Goal: Check status: Check status

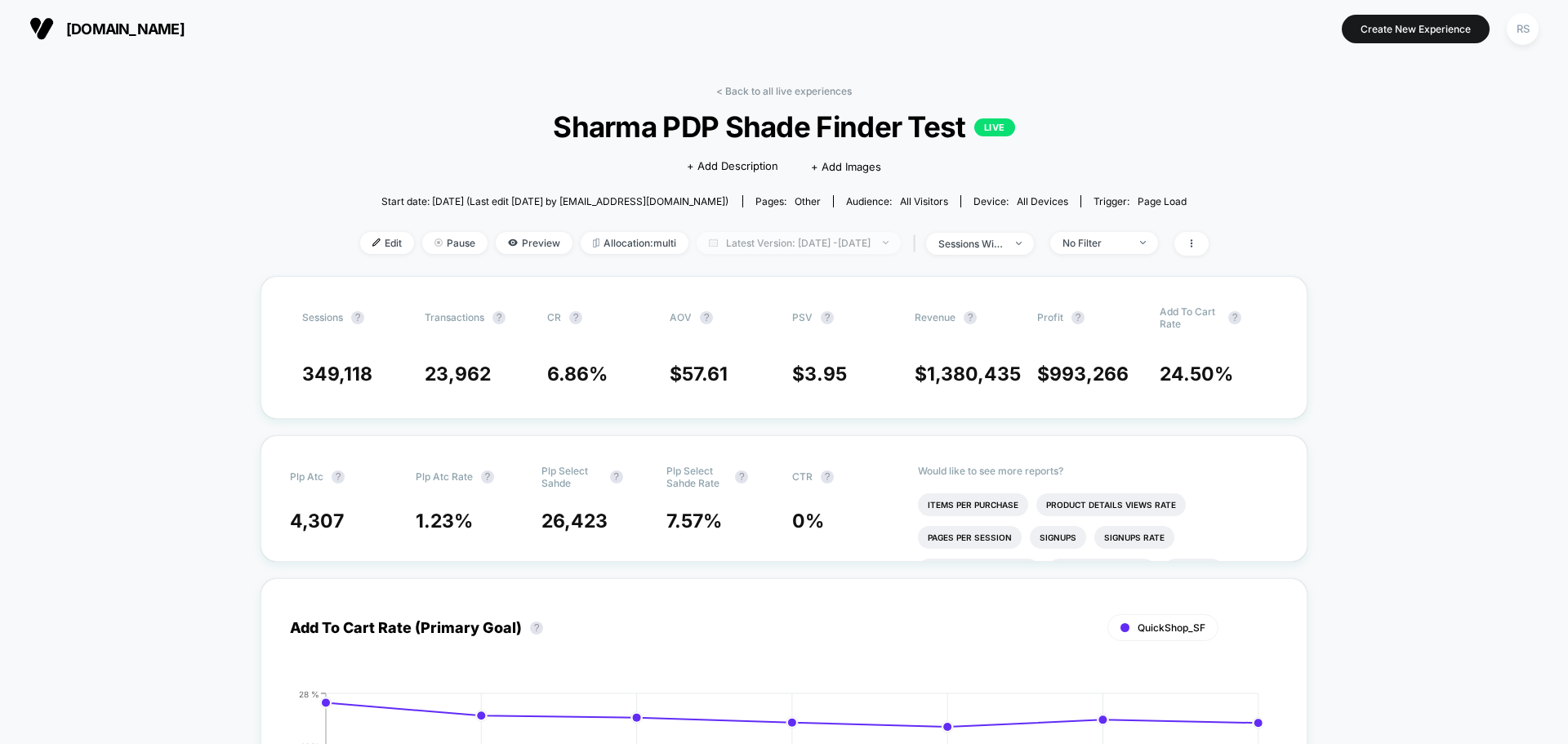
click at [800, 237] on span "Latest Version: Jul 31, 2025 - Aug 7, 2025" at bounding box center [798, 242] width 204 height 22
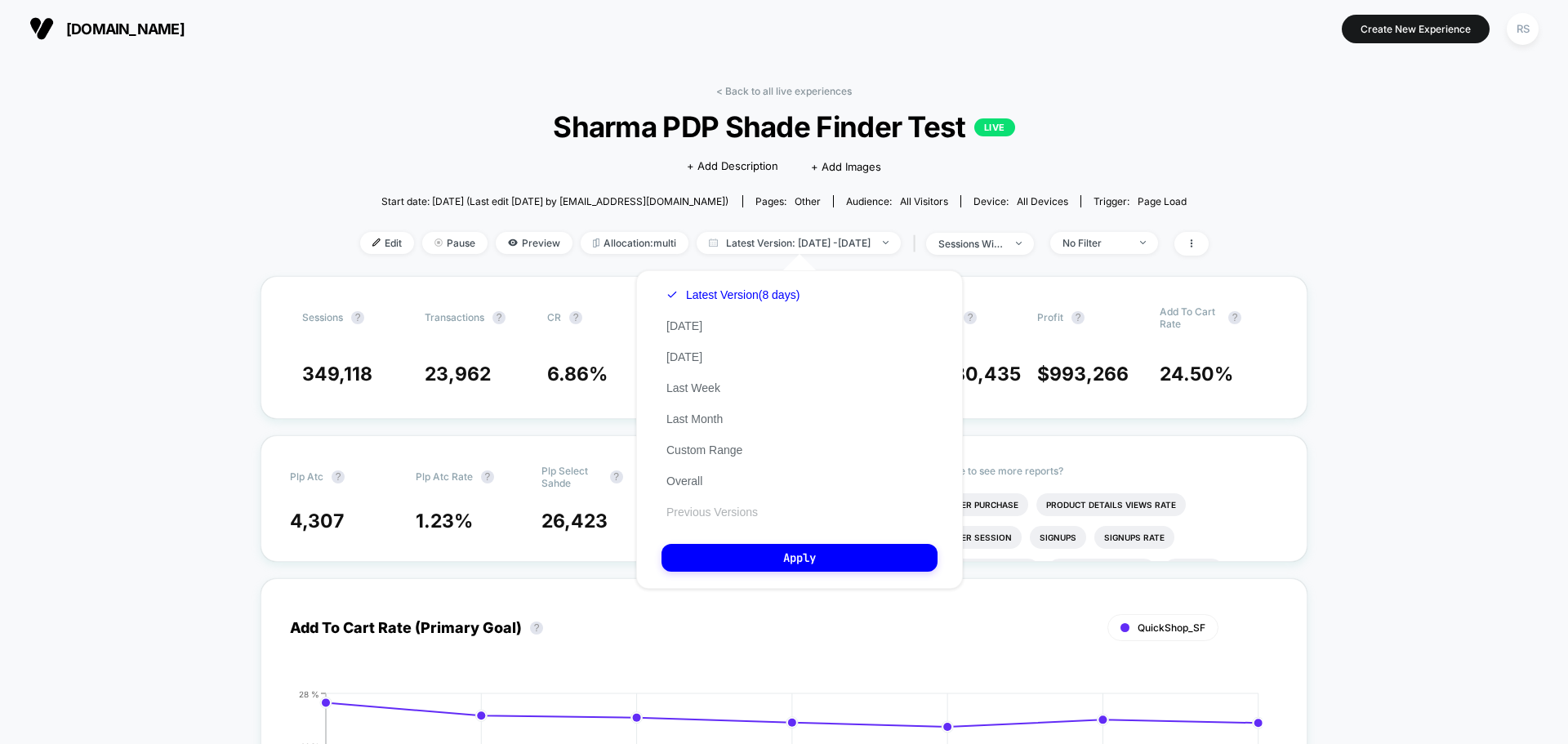
click at [731, 506] on button "Previous Versions" at bounding box center [711, 512] width 102 height 15
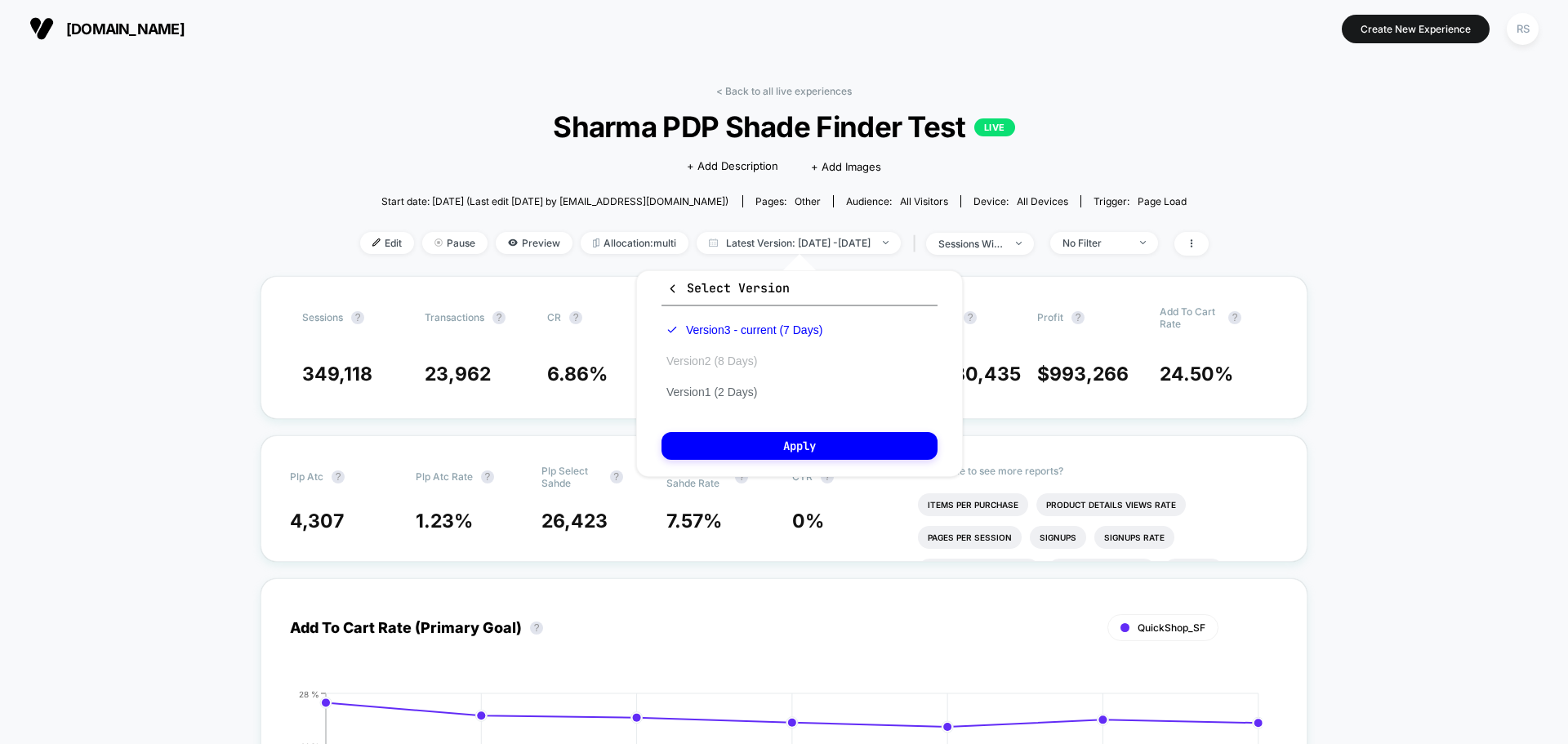
click at [742, 361] on button "Version 2 (8 Days)" at bounding box center [711, 361] width 101 height 15
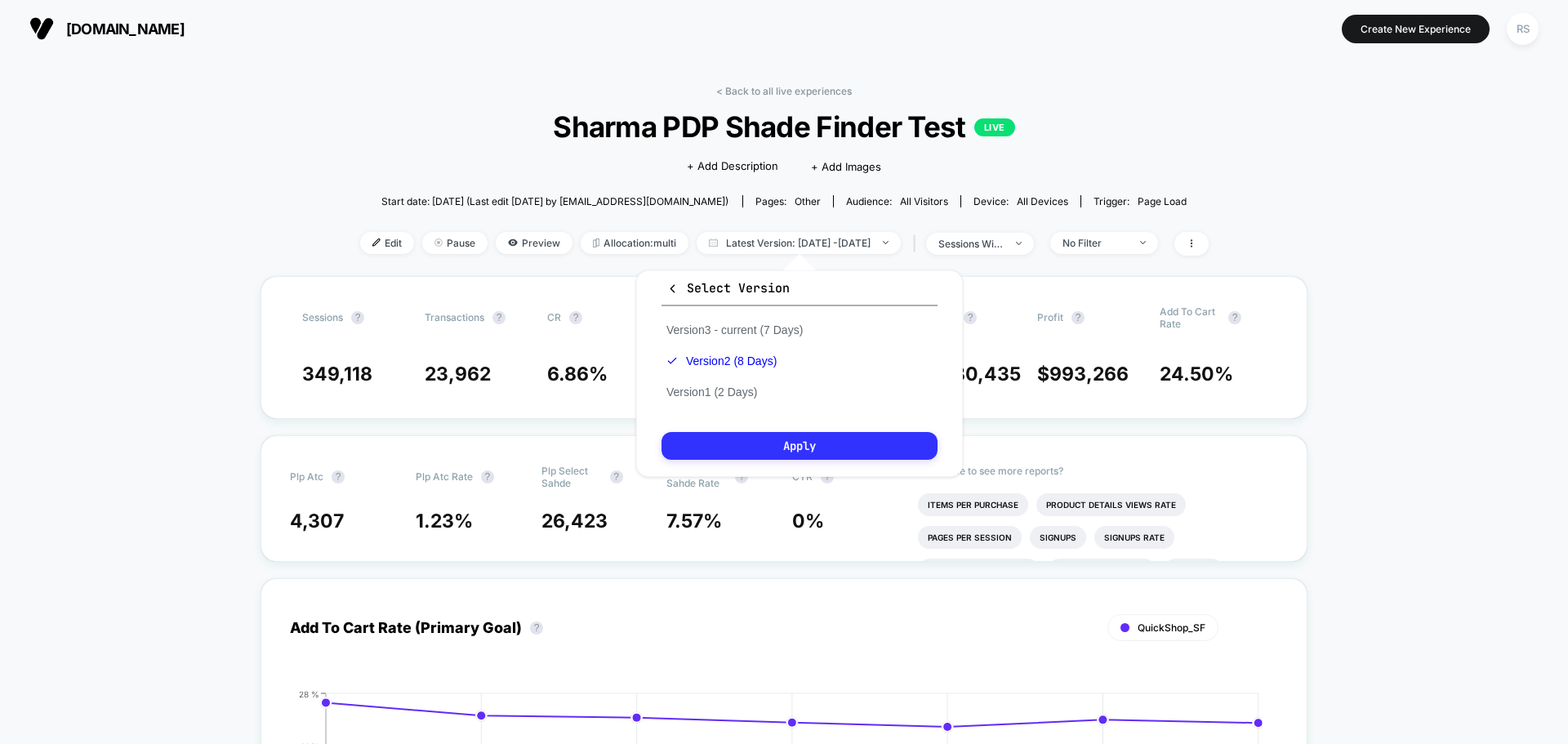
click at [802, 432] on button "Apply" at bounding box center [799, 445] width 276 height 28
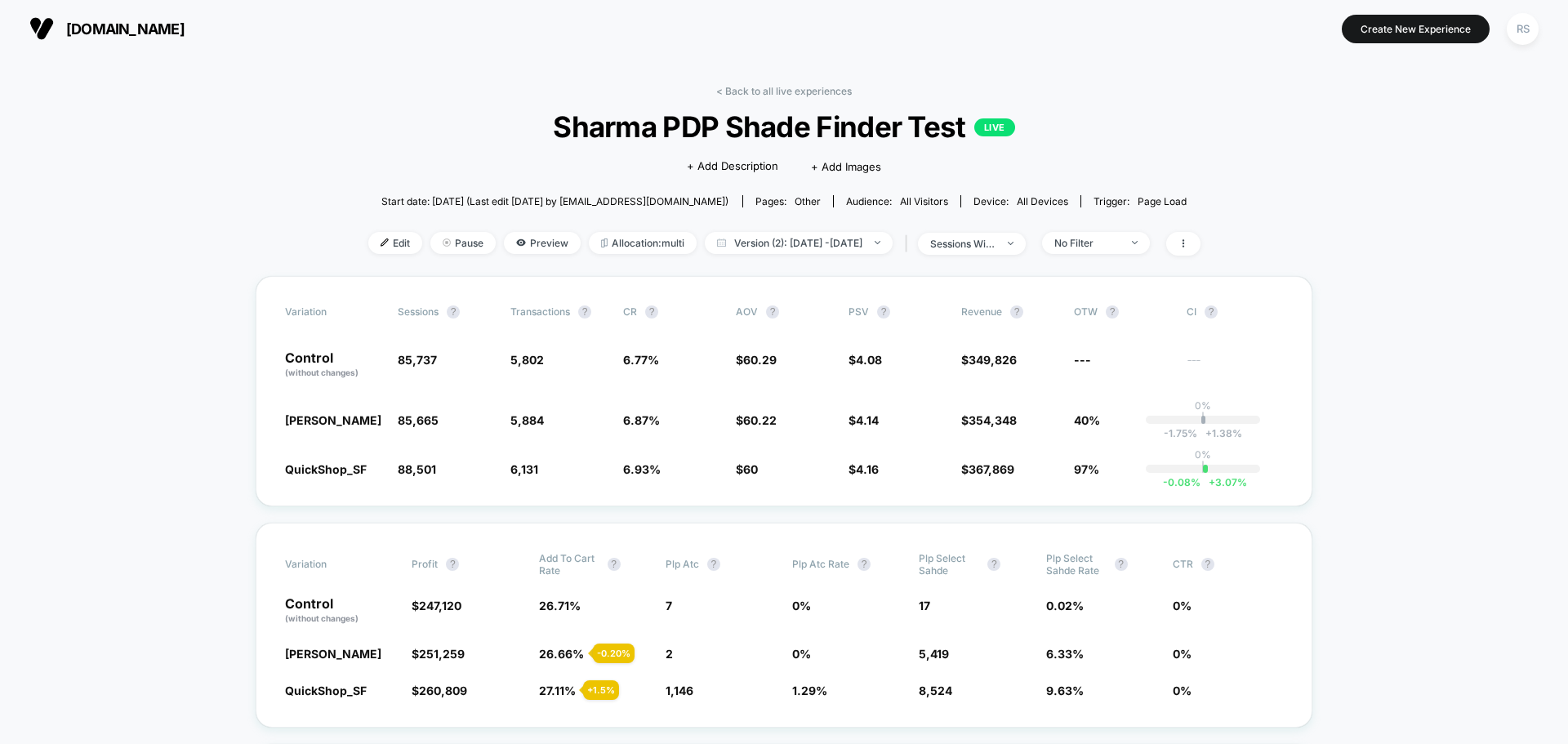
click at [645, 121] on span "Sharma PDP Shade Finder Test LIVE" at bounding box center [784, 126] width 749 height 34
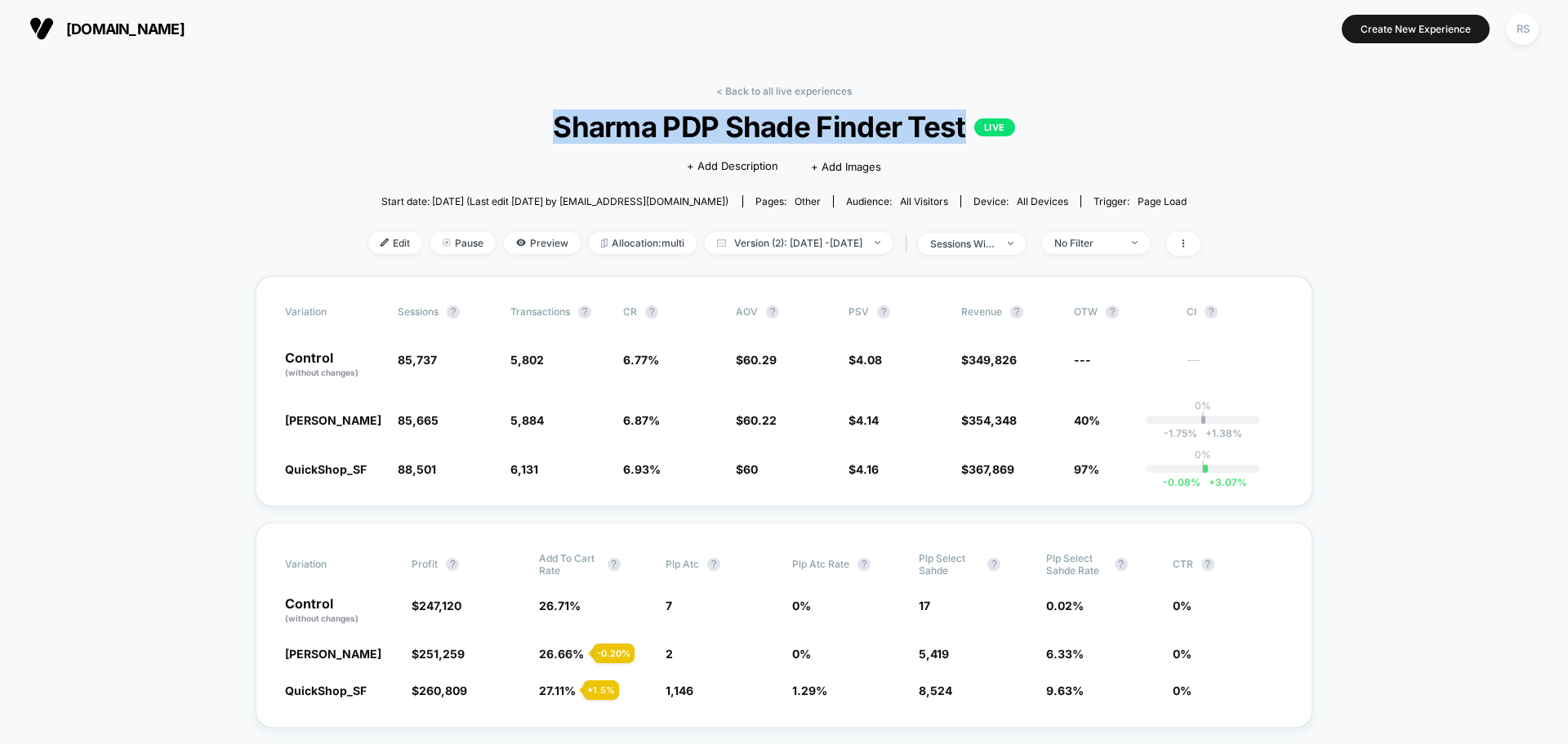
click at [645, 121] on span "Sharma PDP Shade Finder Test LIVE" at bounding box center [784, 126] width 749 height 34
click at [492, 114] on span "Sharma PDP Shade Finder Test LIVE" at bounding box center [784, 126] width 749 height 34
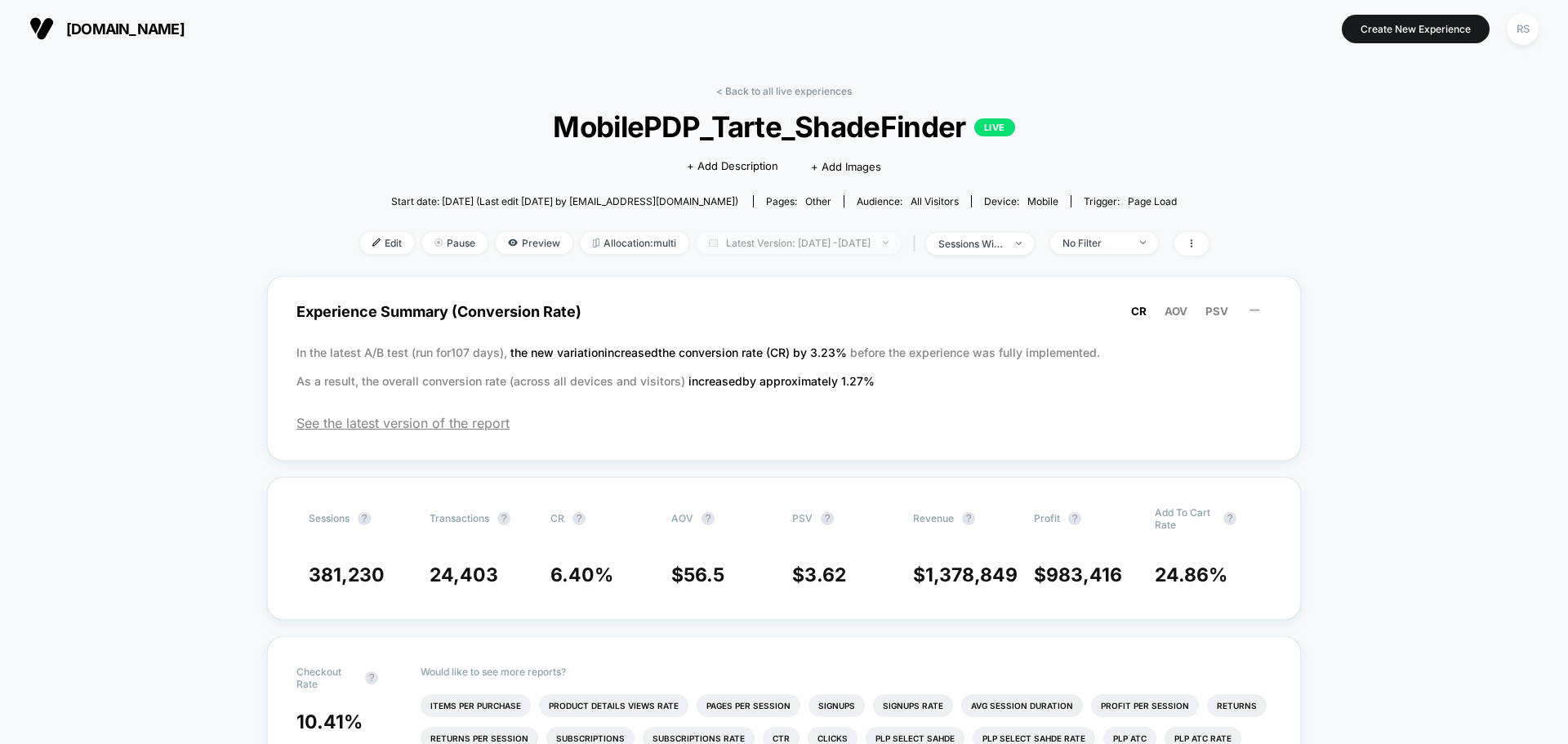
click at [820, 252] on span "Latest Version: [DATE] - [DATE]" at bounding box center [798, 242] width 204 height 22
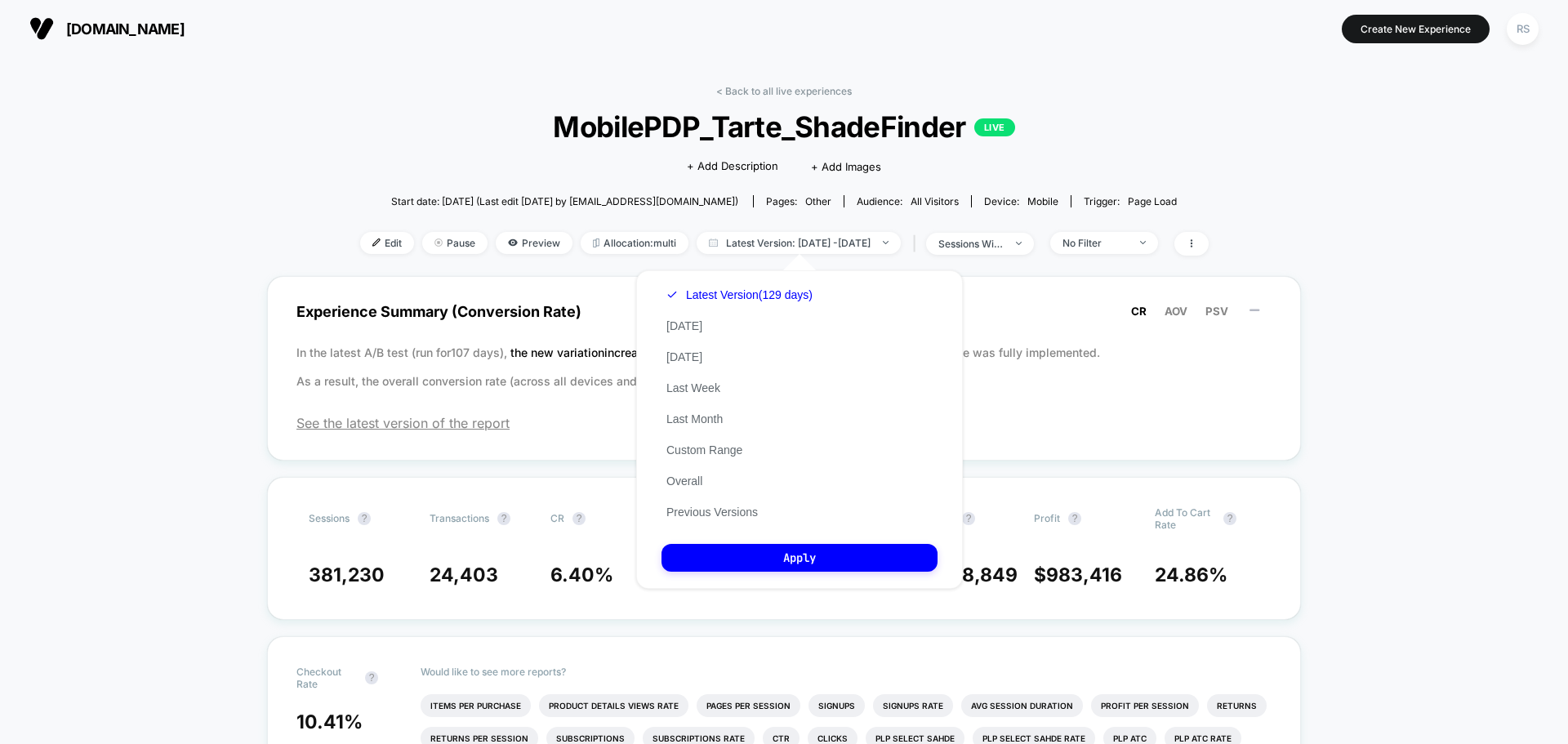
click at [749, 519] on div "Latest Version (129 days) [DATE] [DATE] Last Week Last Month Custom Range Overa…" at bounding box center [739, 403] width 156 height 248
click at [744, 504] on div "Latest Version (129 days) [DATE] [DATE] Last Week Last Month Custom Range Overa…" at bounding box center [739, 403] width 156 height 248
click at [748, 507] on button "Previous Versions" at bounding box center [711, 512] width 102 height 15
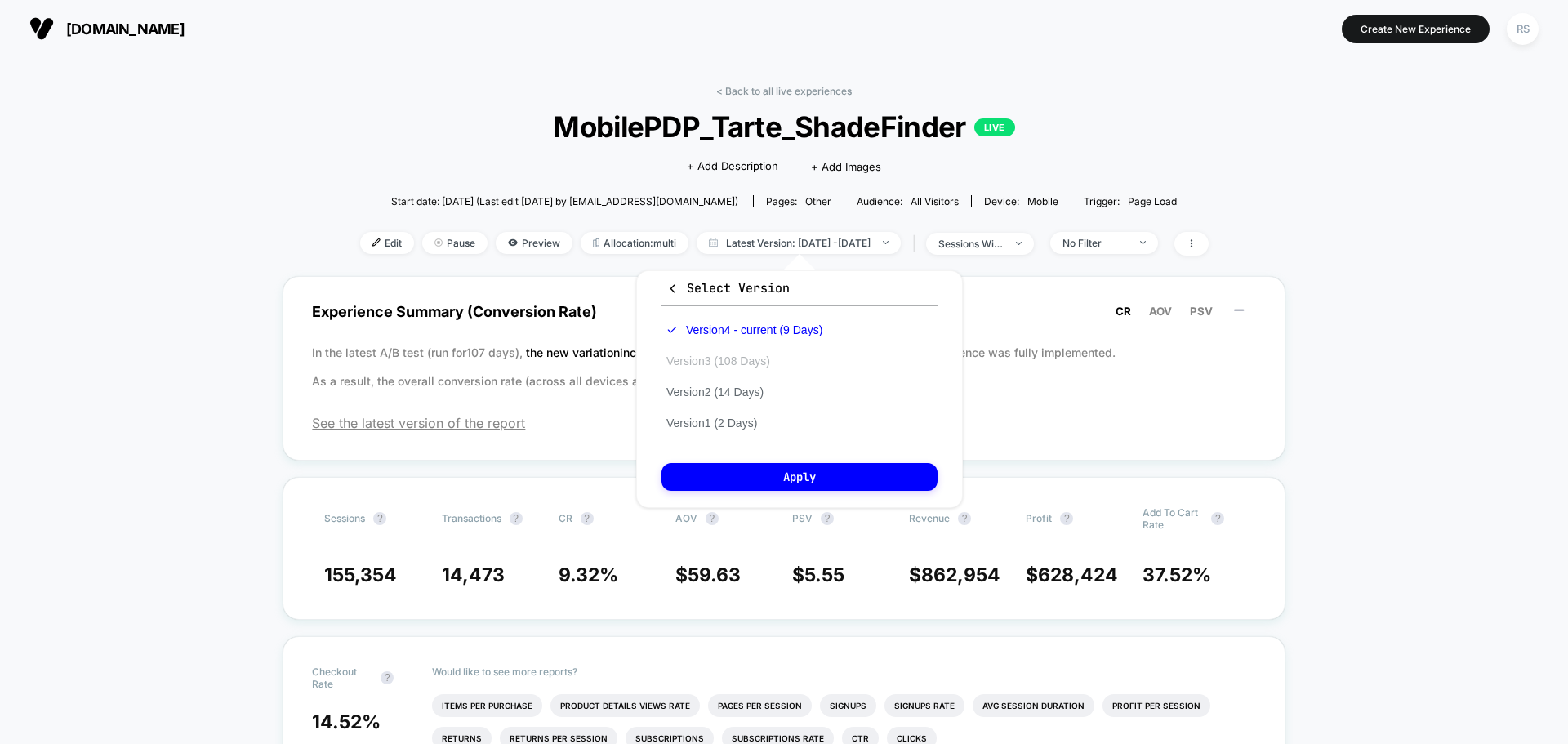
click at [775, 365] on button "Version 3 (108 Days)" at bounding box center [717, 361] width 113 height 15
click at [744, 395] on button "Version 2 (14 Days)" at bounding box center [715, 392] width 107 height 15
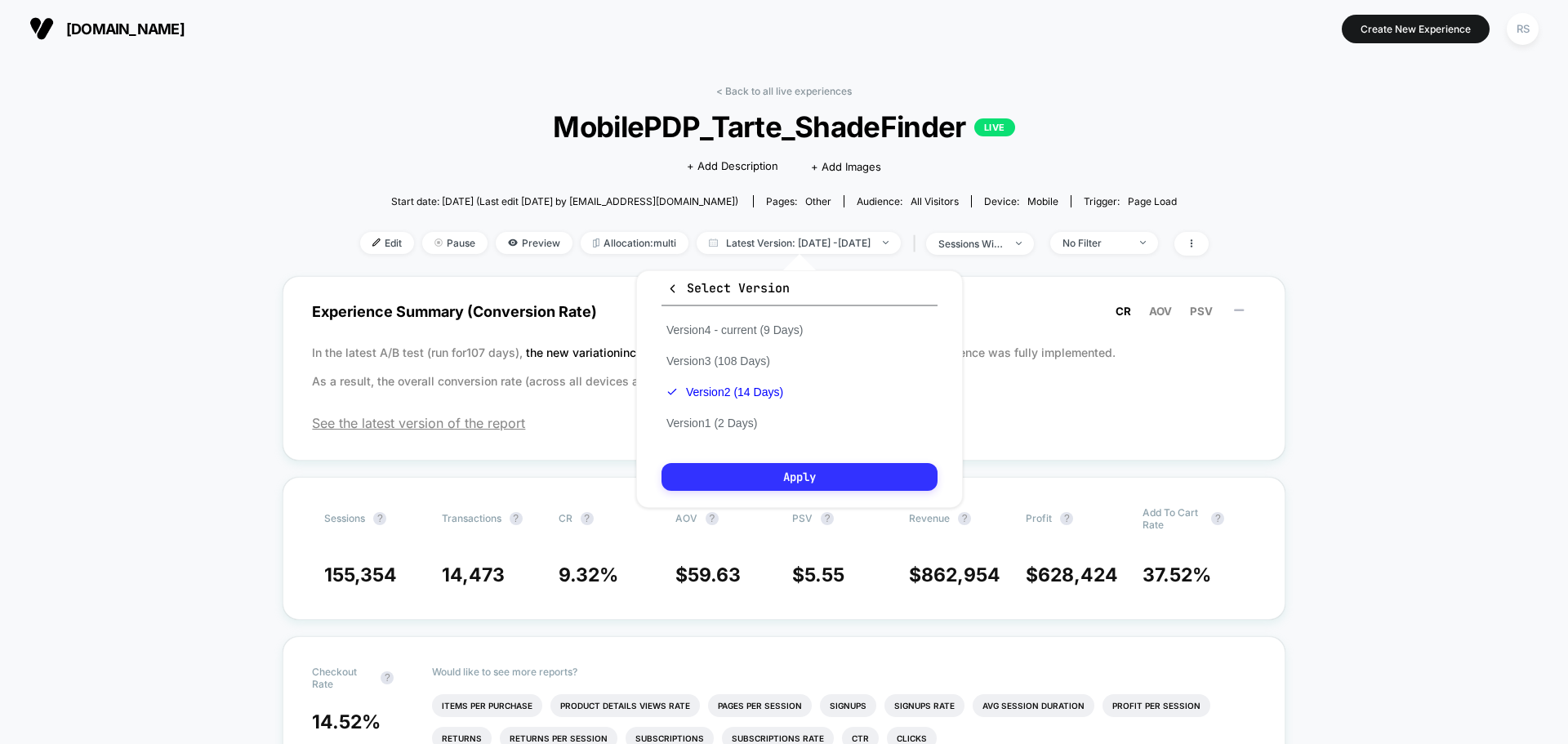
click at [815, 471] on button "Apply" at bounding box center [799, 476] width 276 height 28
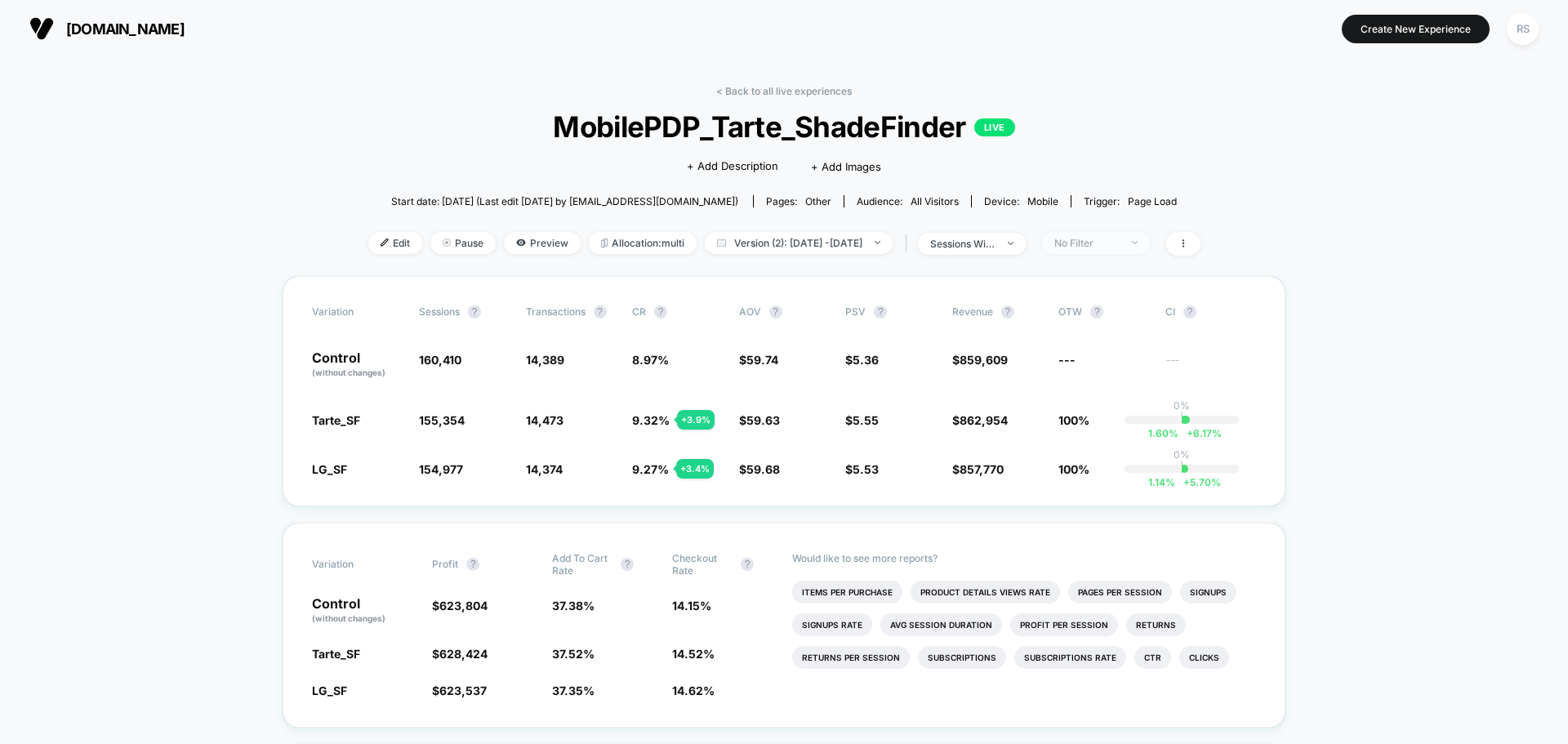
click at [1107, 242] on div "No Filter" at bounding box center [1087, 242] width 65 height 13
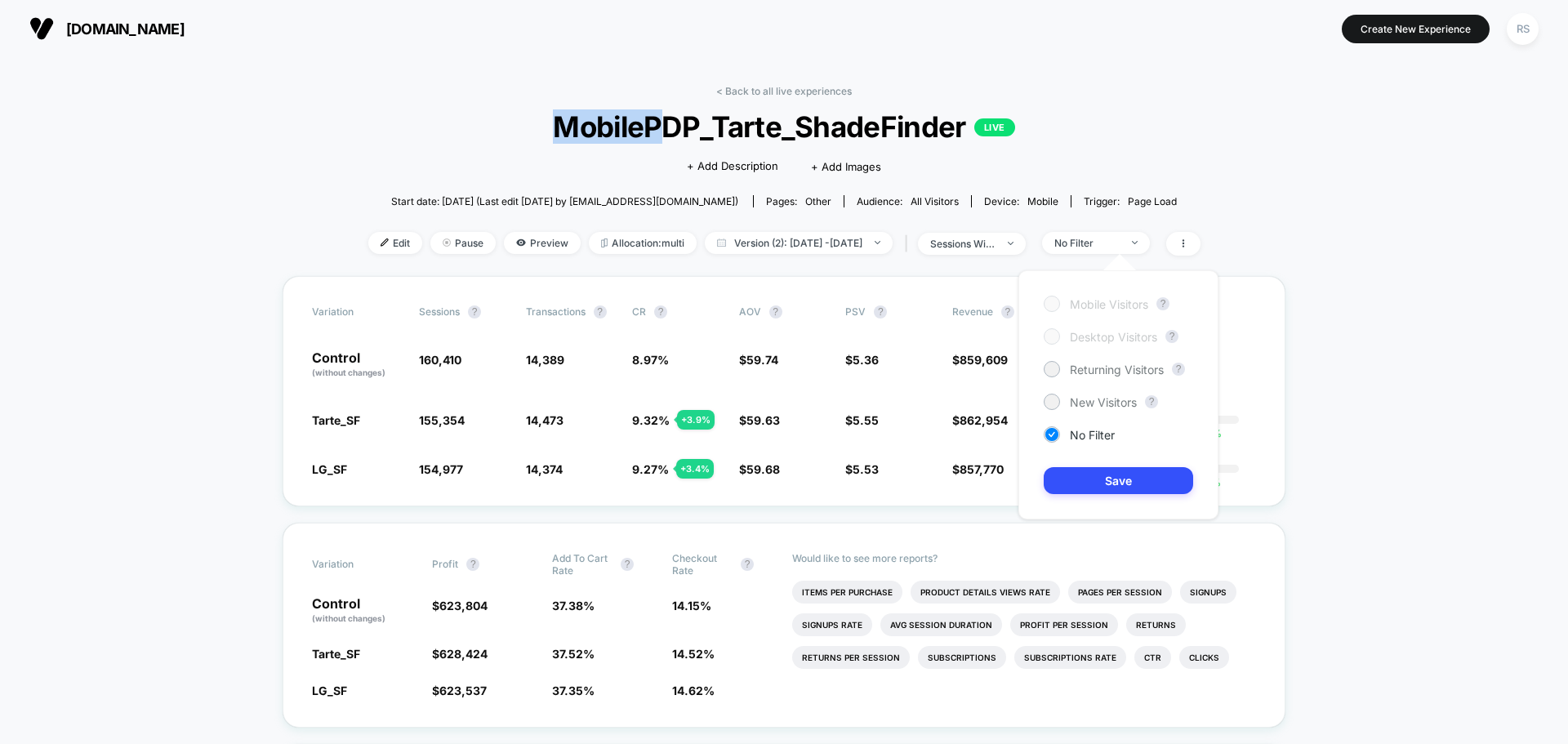
drag, startPoint x: 551, startPoint y: 130, endPoint x: 656, endPoint y: 117, distance: 105.8
click at [656, 117] on span "MobilePDP_Tarte_ShadeFinder LIVE" at bounding box center [784, 126] width 749 height 34
